Goal: Task Accomplishment & Management: Manage account settings

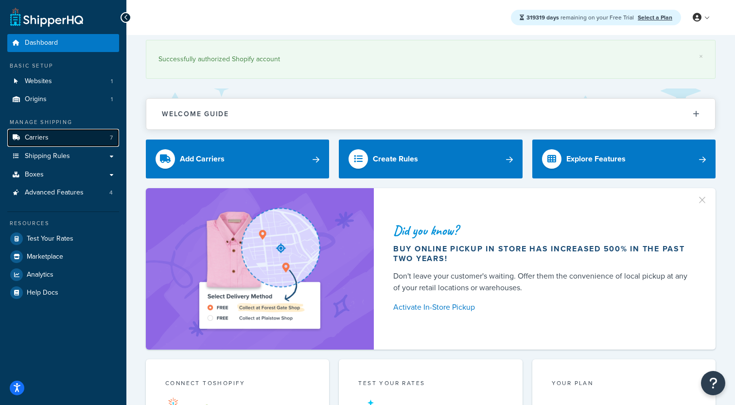
click at [69, 140] on link "Carriers 7" at bounding box center [63, 138] width 112 height 18
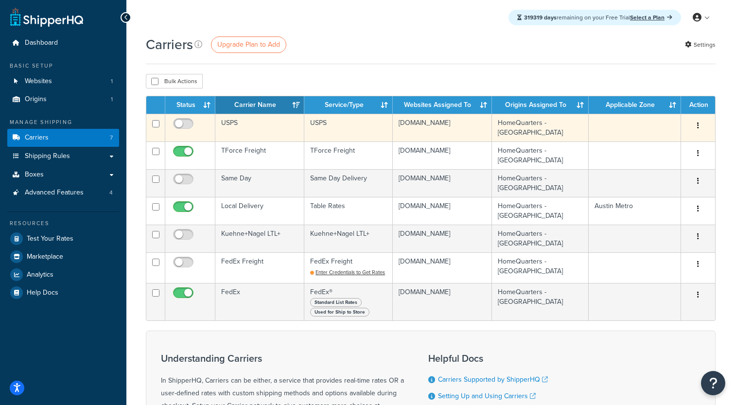
click at [703, 126] on button "button" at bounding box center [698, 126] width 14 height 16
click at [638, 164] on link "Delete" at bounding box center [658, 165] width 77 height 20
click at [306, 127] on td "USPS" at bounding box center [348, 128] width 88 height 28
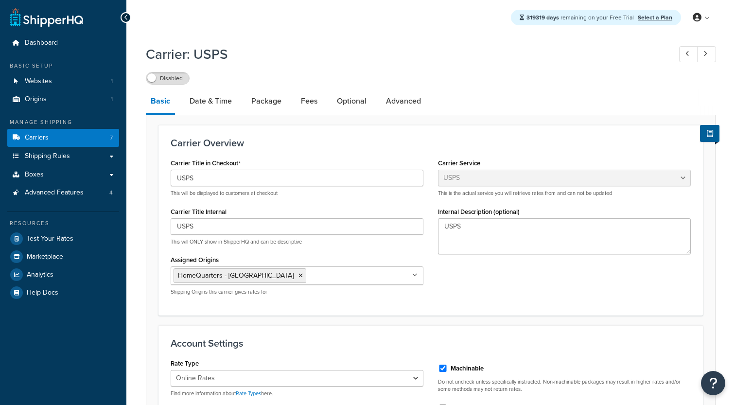
select select "usps"
select select "ONLINE"
click at [96, 133] on link "Carriers 7" at bounding box center [63, 138] width 112 height 18
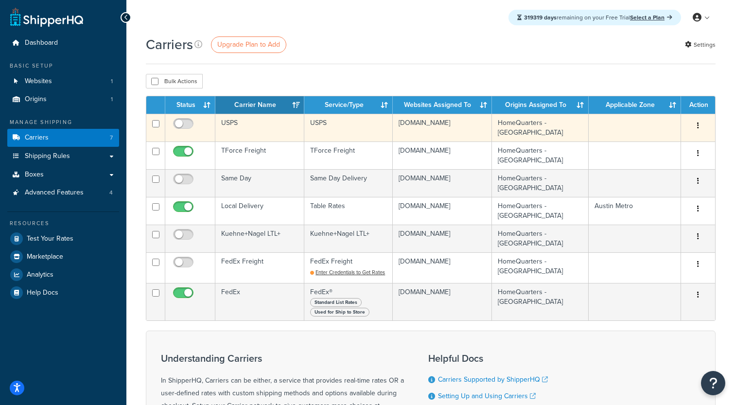
click at [696, 127] on button "button" at bounding box center [698, 126] width 14 height 16
click at [653, 165] on link "Delete" at bounding box center [658, 165] width 77 height 20
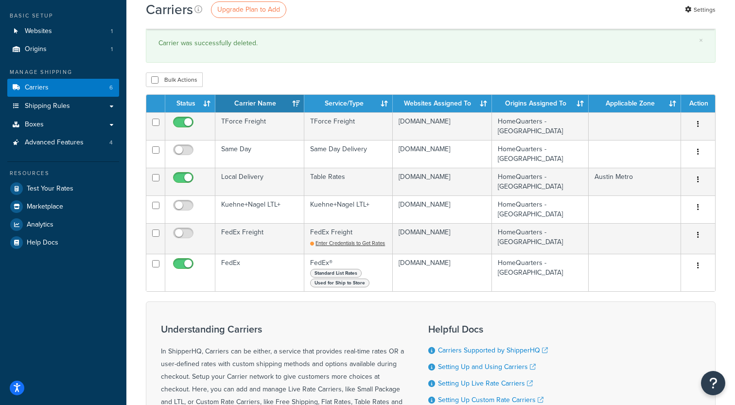
scroll to position [52, 0]
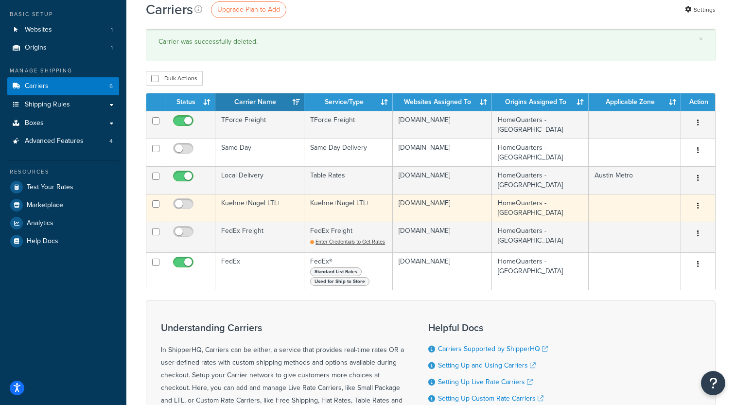
click at [702, 211] on button "button" at bounding box center [698, 206] width 14 height 16
click at [663, 244] on link "Delete" at bounding box center [658, 246] width 77 height 20
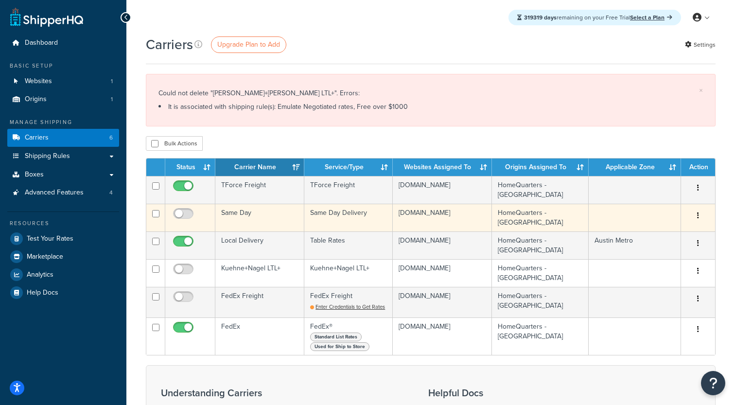
click at [697, 217] on button "button" at bounding box center [698, 216] width 14 height 16
click at [652, 254] on link "Delete" at bounding box center [658, 256] width 77 height 20
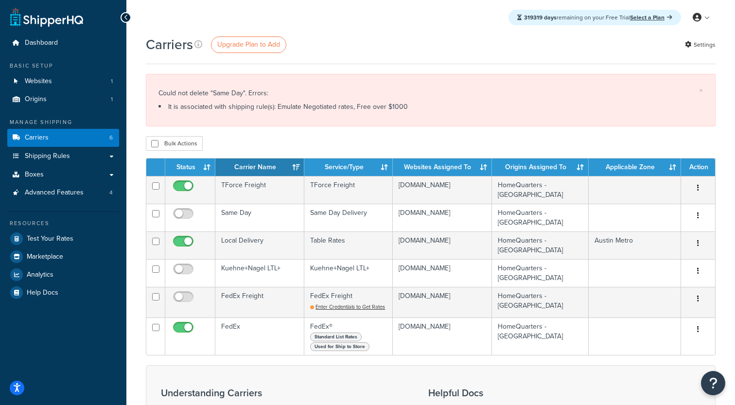
scroll to position [40, 0]
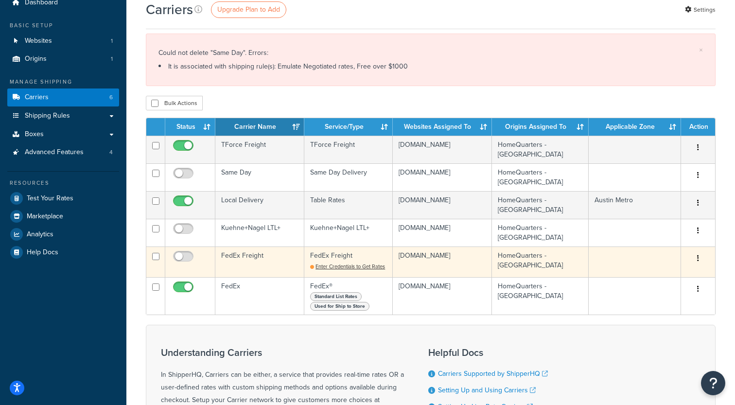
click at [701, 260] on button "button" at bounding box center [698, 259] width 14 height 16
click at [638, 299] on link "Delete" at bounding box center [658, 299] width 77 height 20
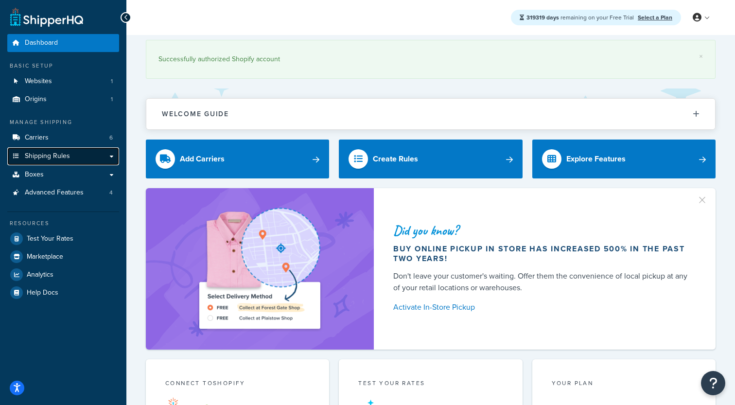
click at [76, 155] on link "Shipping Rules" at bounding box center [63, 156] width 112 height 18
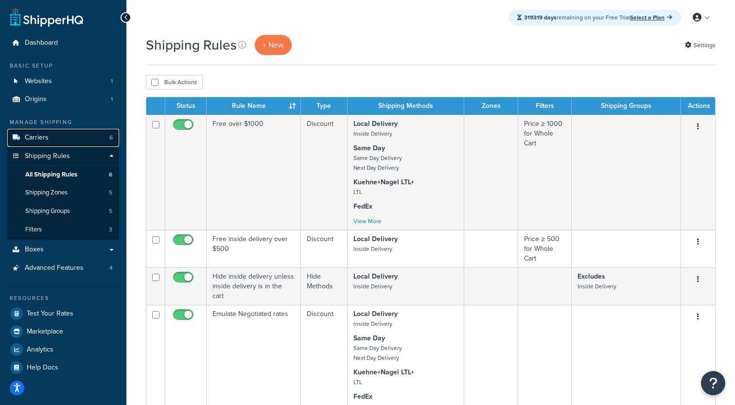
click at [68, 141] on link "Carriers 6" at bounding box center [63, 138] width 112 height 18
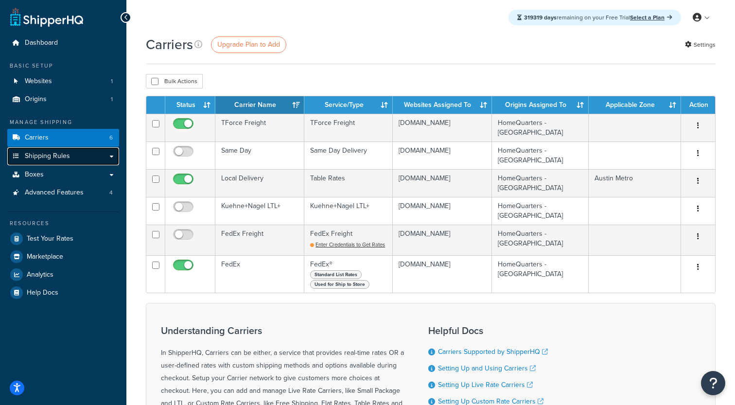
click at [97, 154] on link "Shipping Rules" at bounding box center [63, 156] width 112 height 18
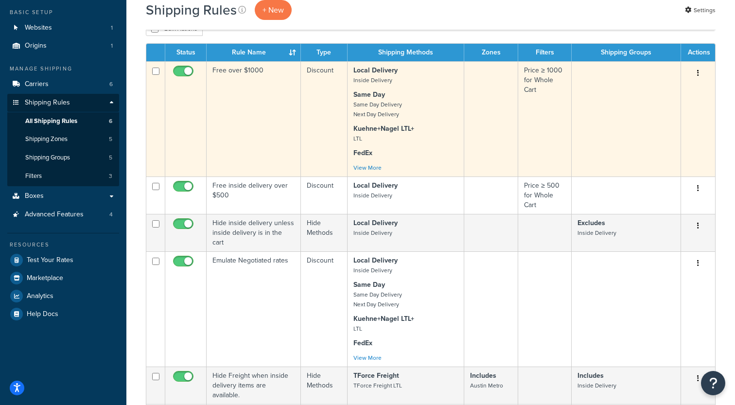
scroll to position [54, 0]
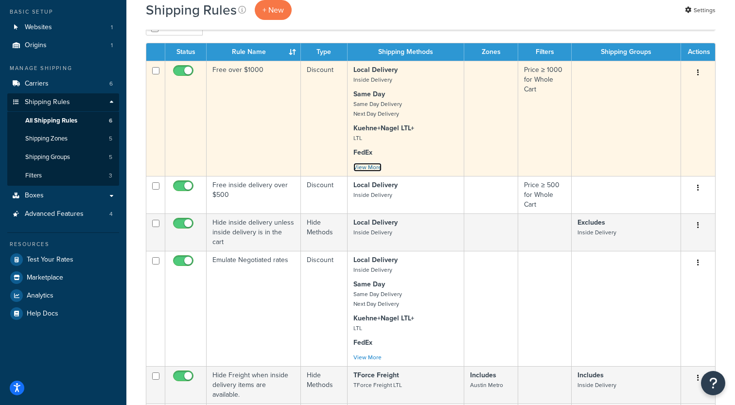
click at [375, 169] on link "View More" at bounding box center [367, 167] width 28 height 9
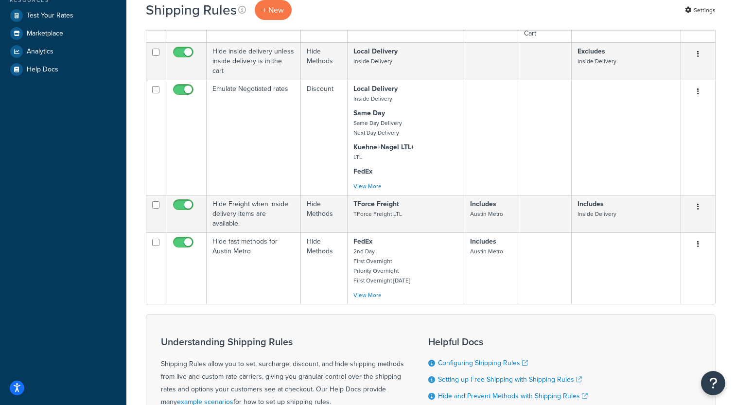
scroll to position [313, 0]
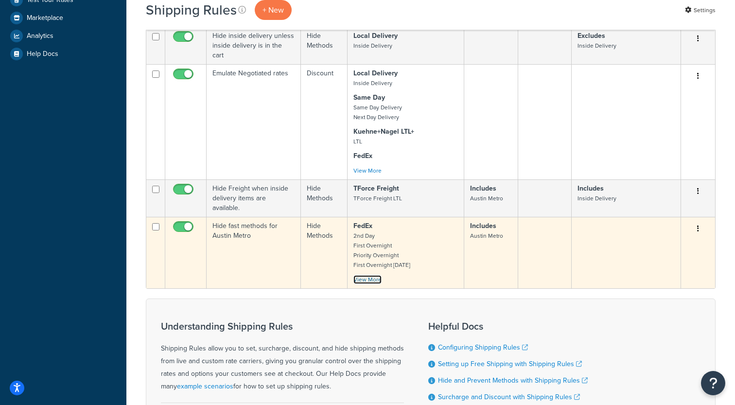
click at [366, 276] on link "View More" at bounding box center [367, 279] width 28 height 9
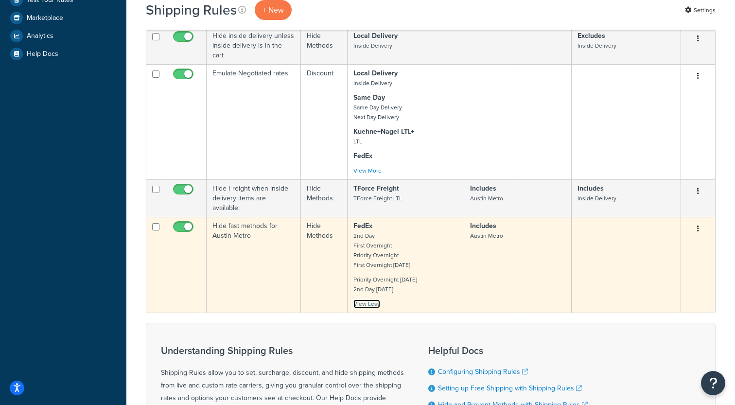
scroll to position [0, 0]
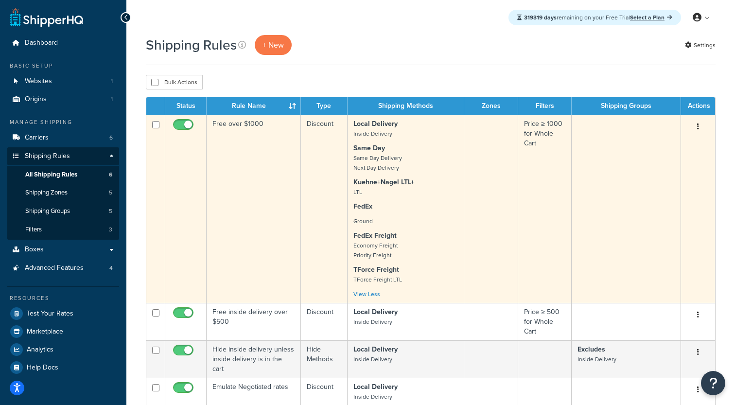
click at [387, 203] on p "FedEx" at bounding box center [405, 207] width 104 height 10
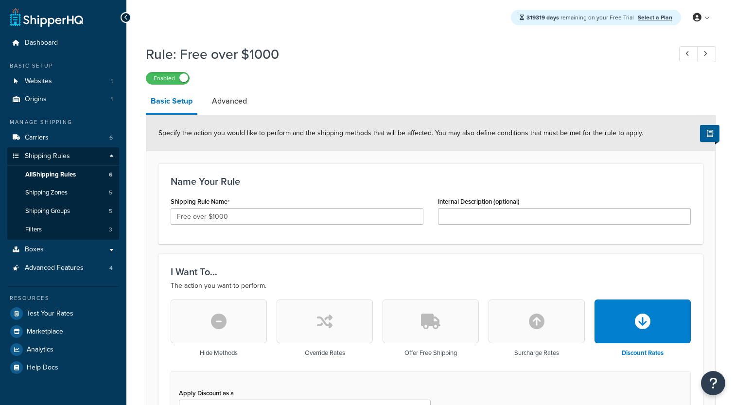
select select "PERCENTAGE"
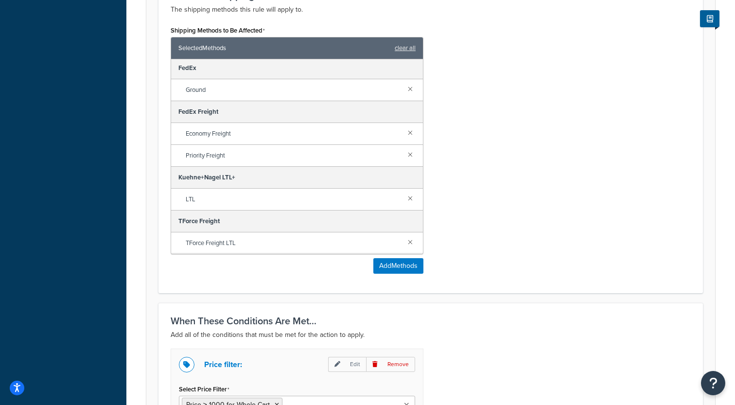
scroll to position [30, 0]
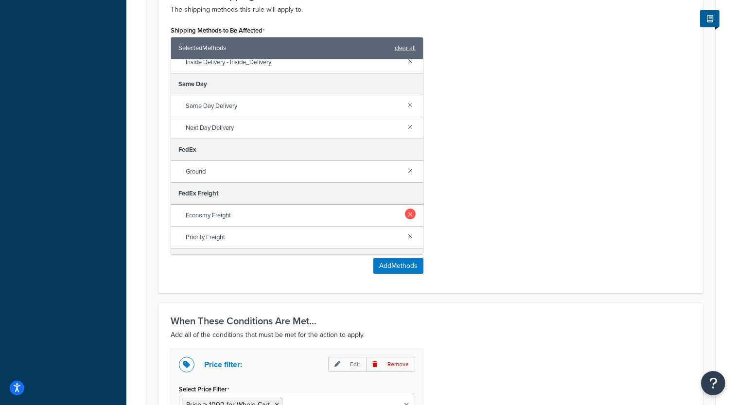
click at [409, 217] on link at bounding box center [410, 213] width 11 height 11
click at [410, 215] on link at bounding box center [410, 213] width 11 height 11
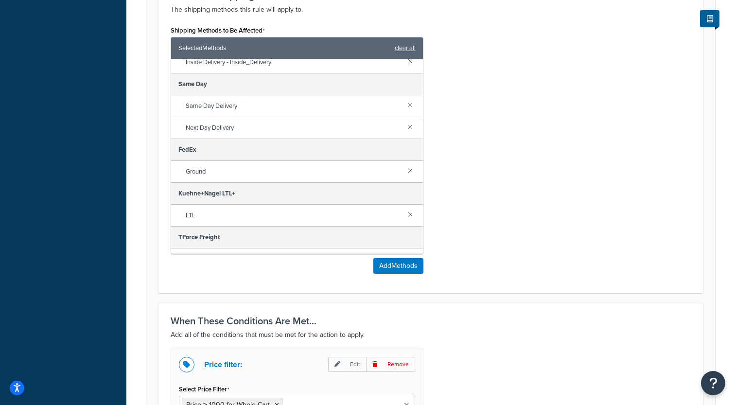
scroll to position [691, 0]
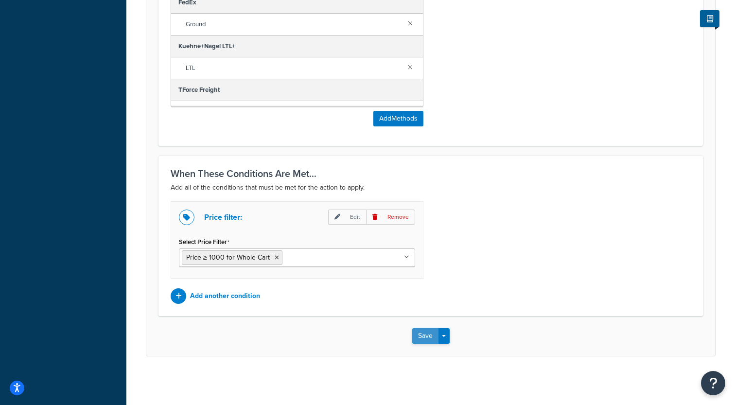
click at [423, 340] on button "Save" at bounding box center [425, 336] width 26 height 16
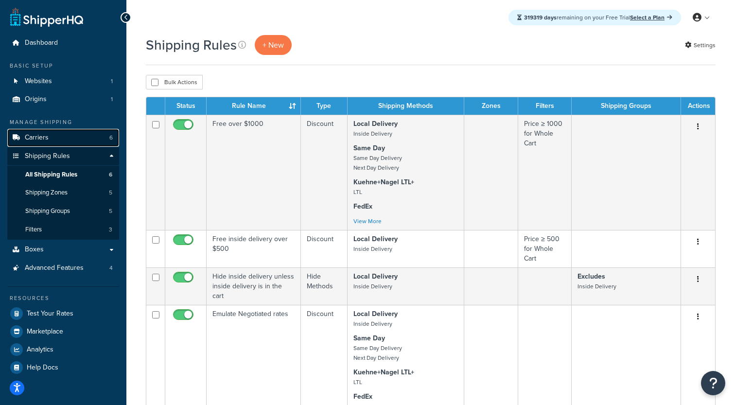
click at [73, 137] on link "Carriers 6" at bounding box center [63, 138] width 112 height 18
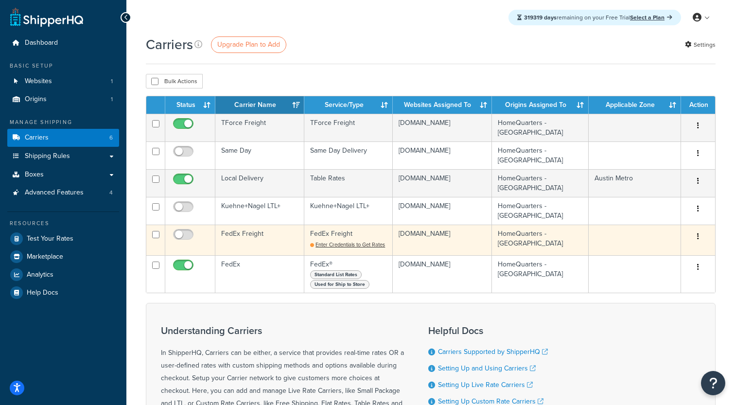
click at [694, 234] on button "button" at bounding box center [698, 237] width 14 height 16
click at [652, 272] on link "Delete" at bounding box center [658, 276] width 77 height 20
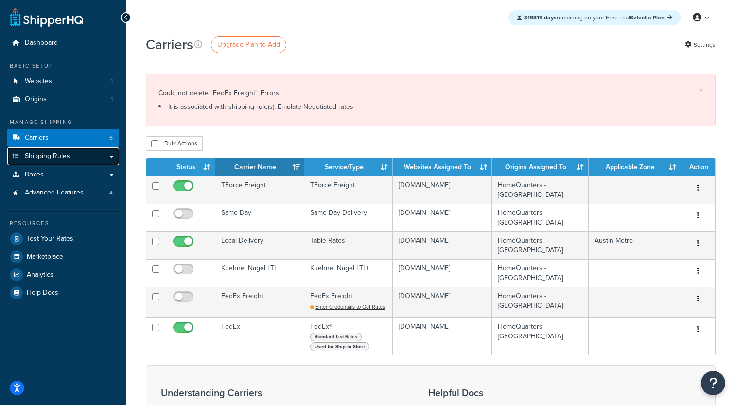
click at [86, 154] on link "Shipping Rules" at bounding box center [63, 156] width 112 height 18
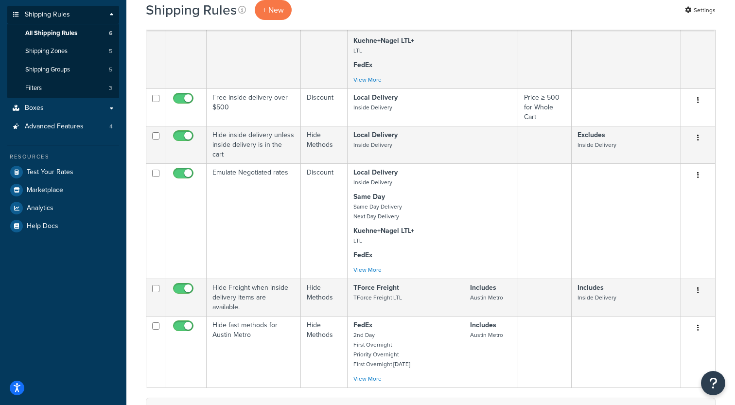
scroll to position [178, 0]
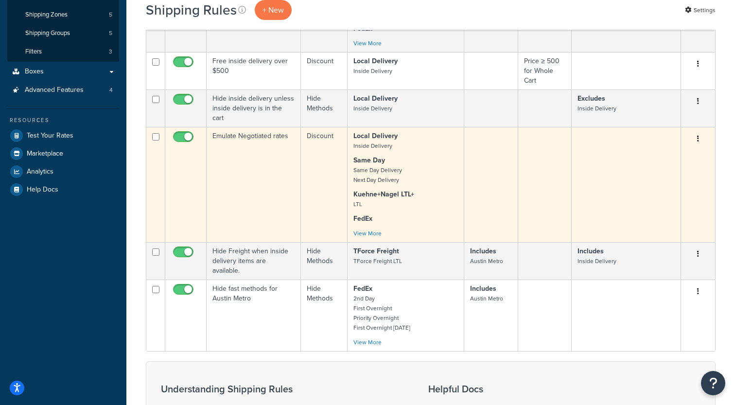
click at [244, 161] on td "Emulate Negotiated rates" at bounding box center [253, 184] width 94 height 115
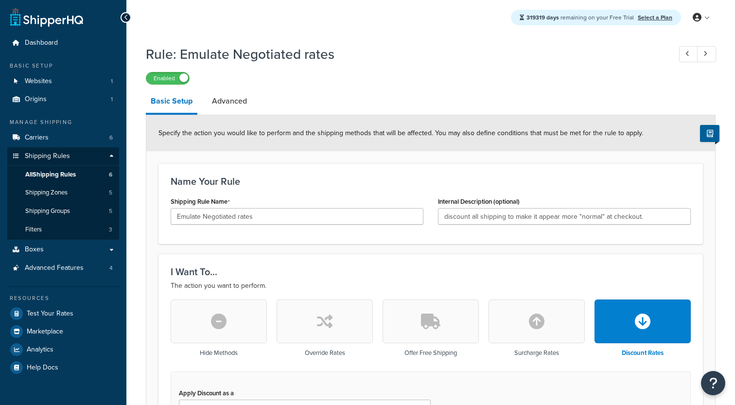
select select "PERCENTAGE"
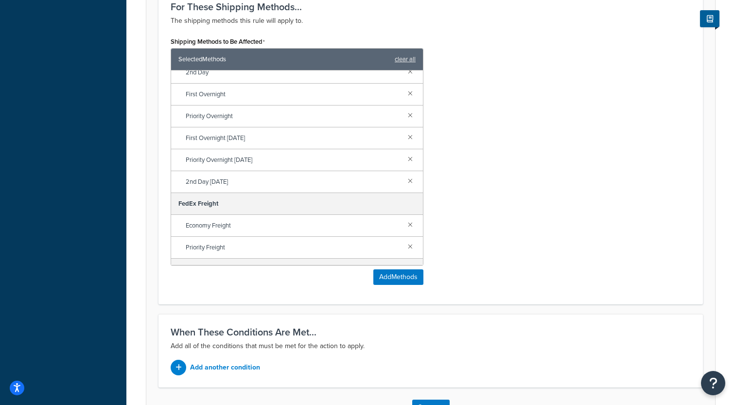
scroll to position [242, 0]
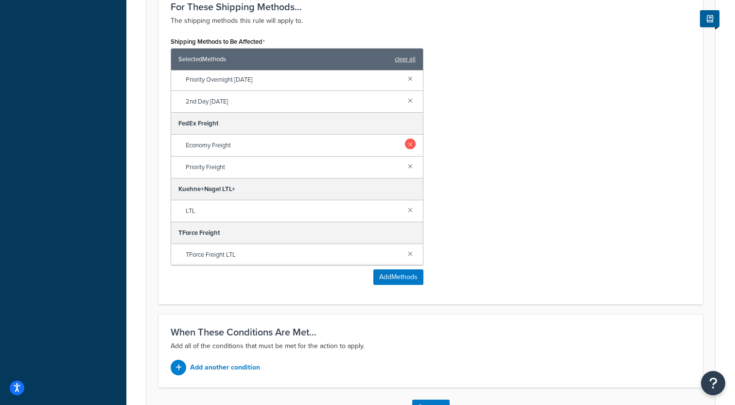
click at [407, 144] on link at bounding box center [410, 143] width 11 height 11
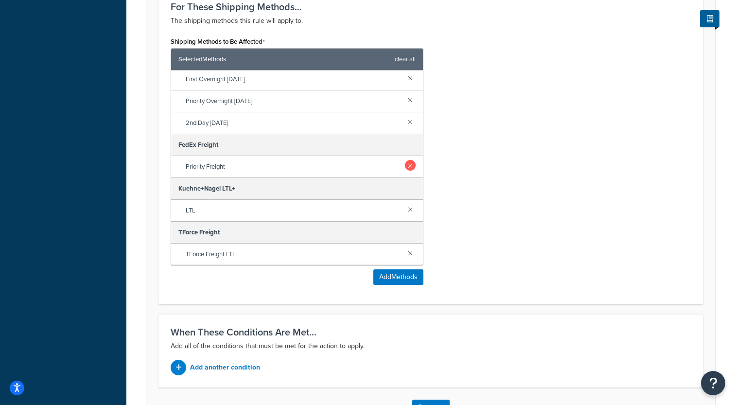
click at [408, 164] on link at bounding box center [410, 165] width 11 height 11
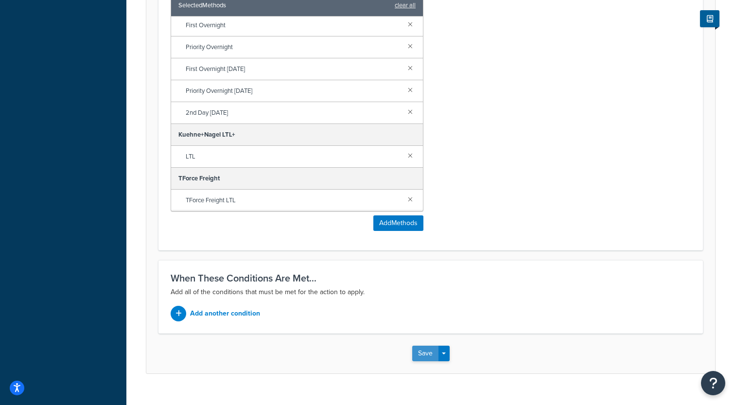
click at [420, 350] on button "Save" at bounding box center [425, 353] width 26 height 16
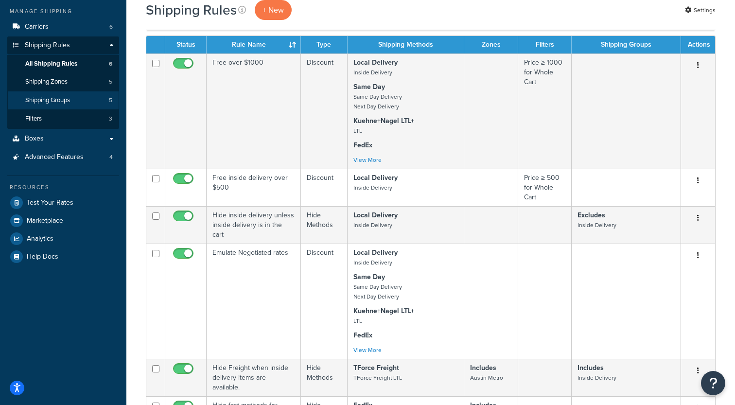
scroll to position [73, 0]
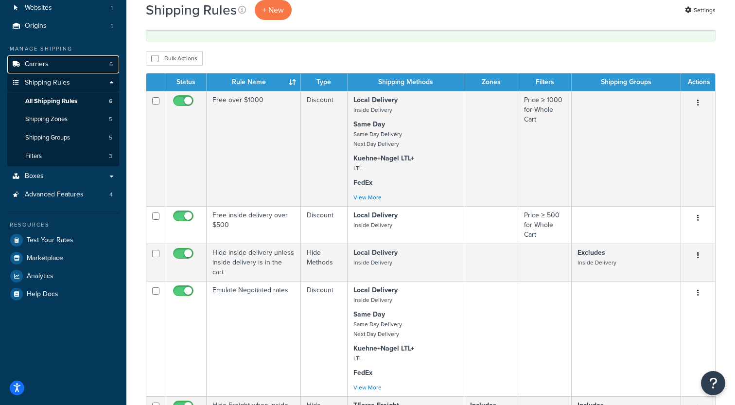
click at [75, 66] on link "Carriers 6" at bounding box center [63, 64] width 112 height 18
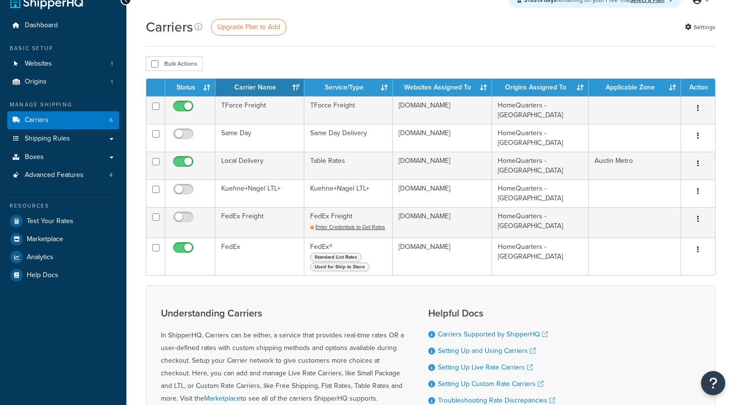
scroll to position [19, 0]
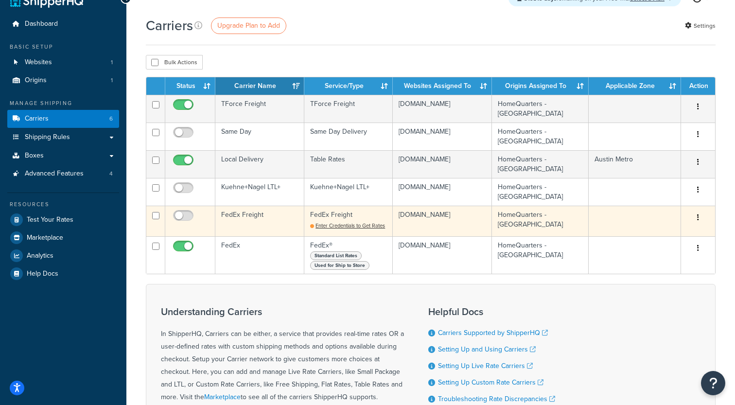
click at [698, 216] on icon "button" at bounding box center [698, 217] width 2 height 7
click at [638, 260] on link "Delete" at bounding box center [658, 257] width 77 height 20
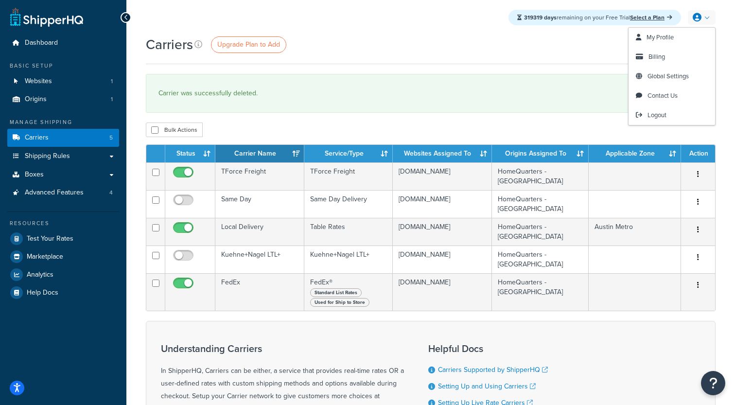
click at [704, 18] on link at bounding box center [701, 17] width 28 height 15
click at [658, 60] on span "Billing" at bounding box center [656, 56] width 17 height 9
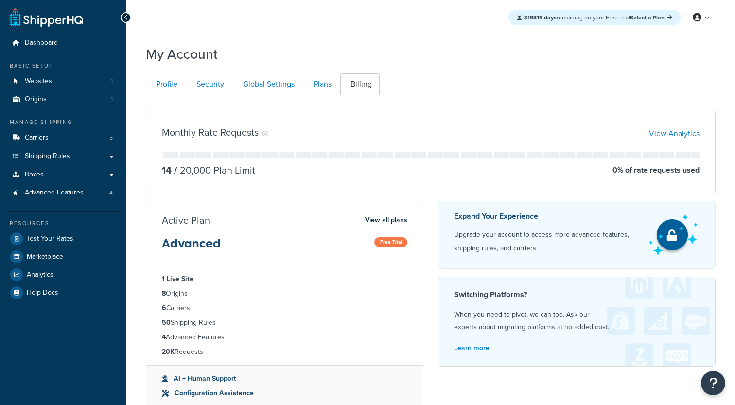
scroll to position [37, 0]
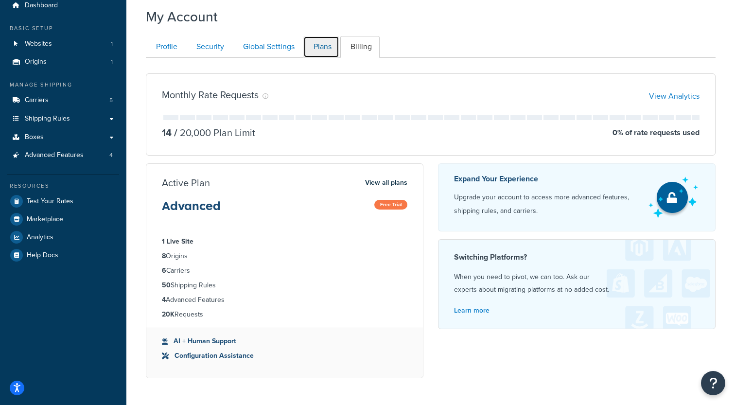
click at [319, 51] on link "Plans" at bounding box center [321, 47] width 36 height 22
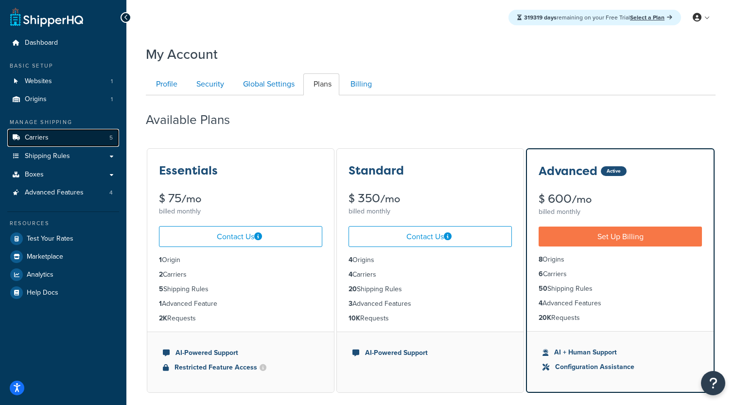
click at [82, 138] on link "Carriers 5" at bounding box center [63, 138] width 112 height 18
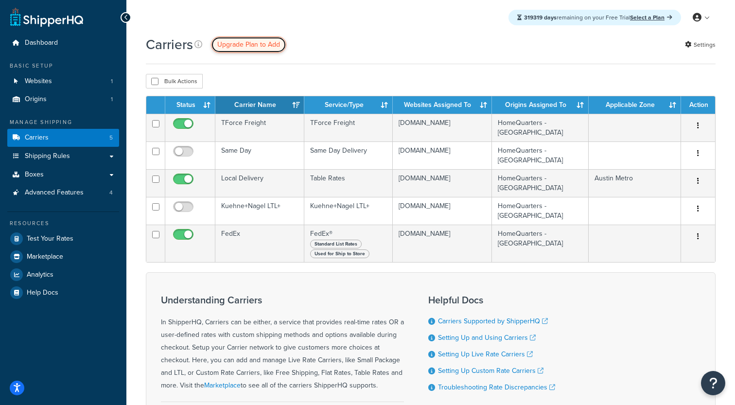
click at [241, 48] on span "Upgrade Plan to Add" at bounding box center [248, 44] width 63 height 10
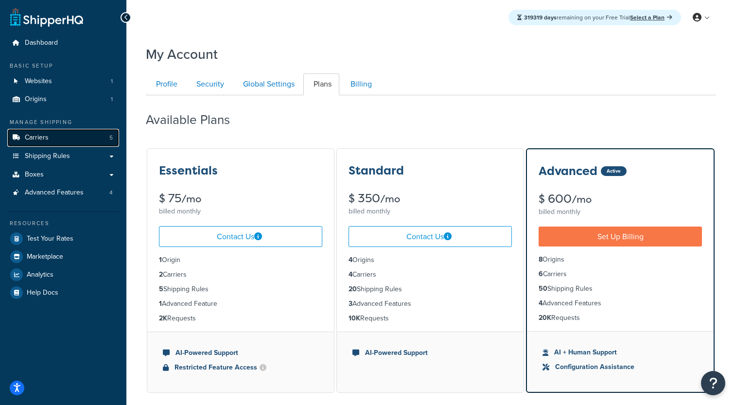
click at [68, 137] on link "Carriers 5" at bounding box center [63, 138] width 112 height 18
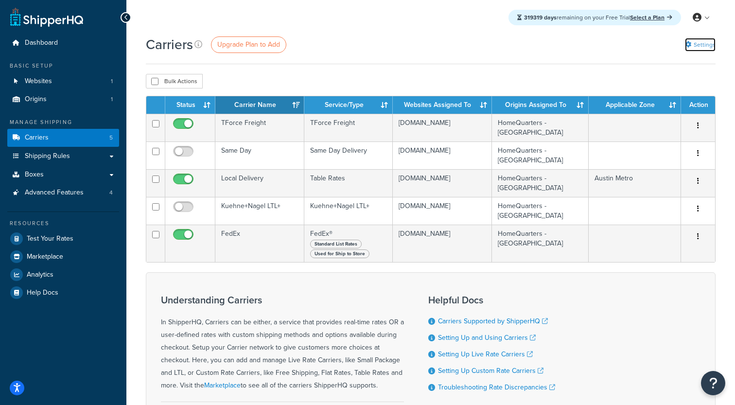
click at [694, 41] on link "Settings" at bounding box center [700, 45] width 31 height 14
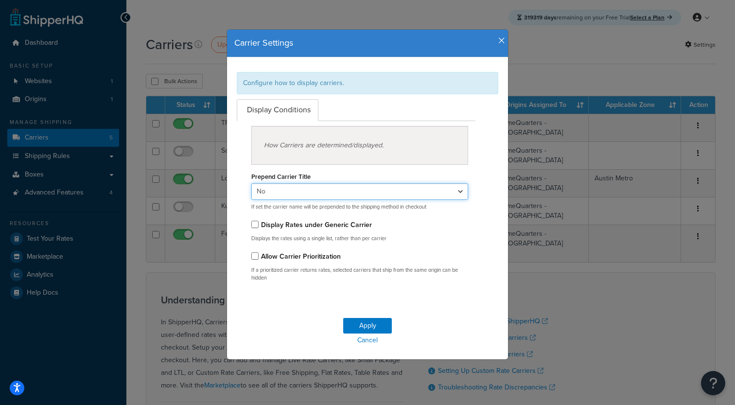
click option "No" at bounding box center [0, 0] width 0 height 0
click at [499, 36] on icon "button" at bounding box center [501, 40] width 7 height 9
